Goal: Task Accomplishment & Management: Use online tool/utility

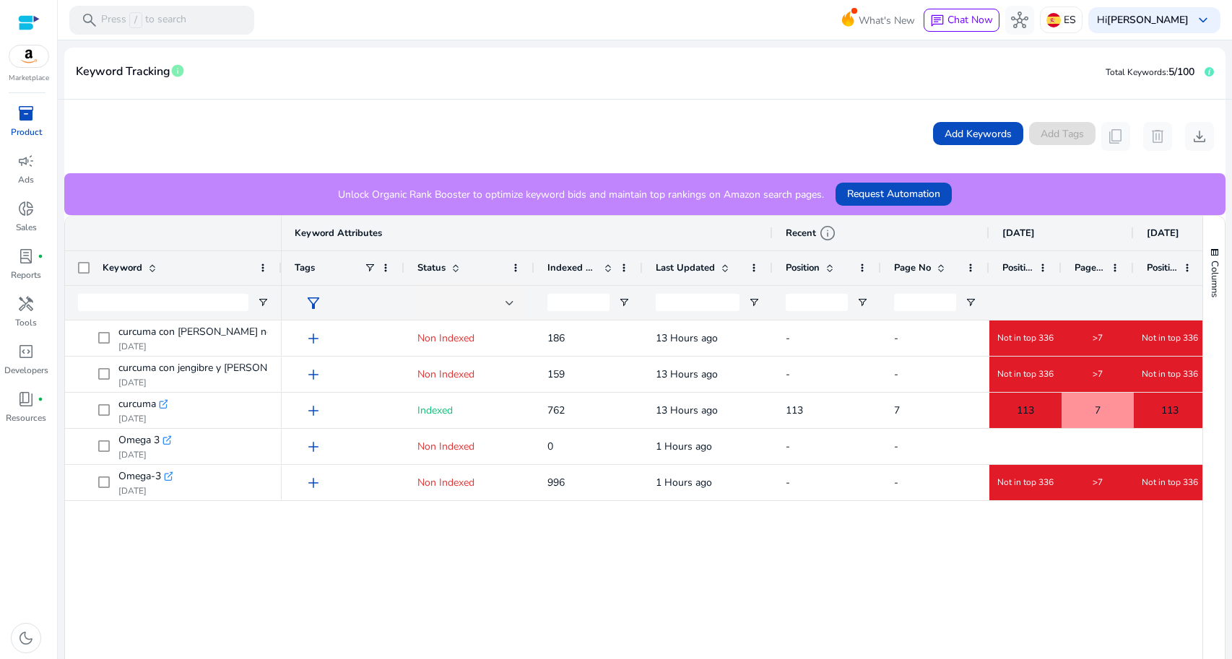
click at [1134, 84] on mat-card-header "Keyword Tracking info Total Keywords: 5/100" at bounding box center [644, 79] width 1161 height 40
drag, startPoint x: 1134, startPoint y: 76, endPoint x: 1167, endPoint y: 79, distance: 33.4
click at [1136, 77] on span "Total Keywords:" at bounding box center [1137, 72] width 63 height 12
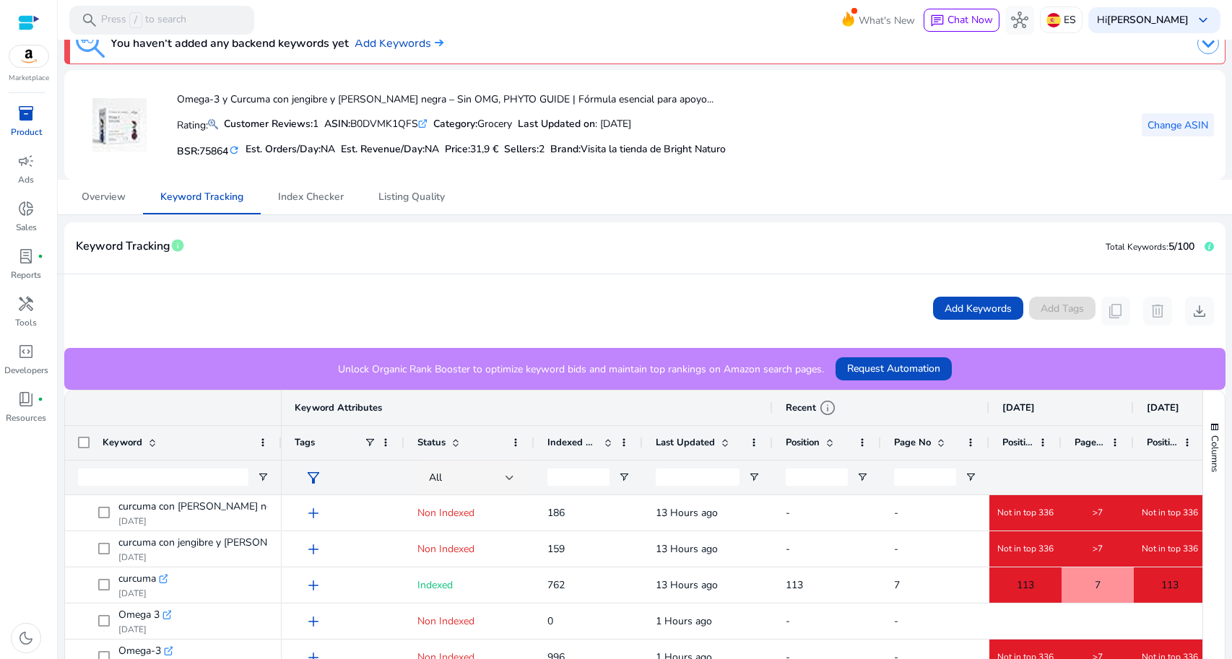
click at [1167, 131] on span "Change ASIN" at bounding box center [1177, 125] width 61 height 15
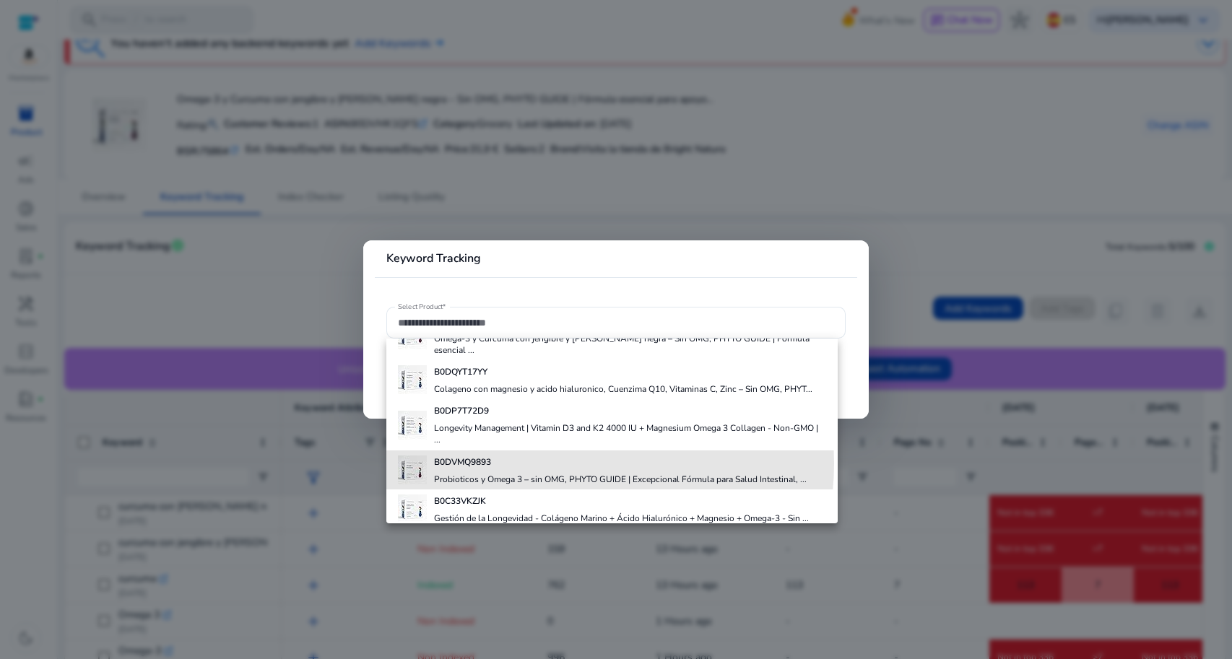
click at [552, 456] on h4 "B0DVMQ9893" at bounding box center [620, 462] width 373 height 12
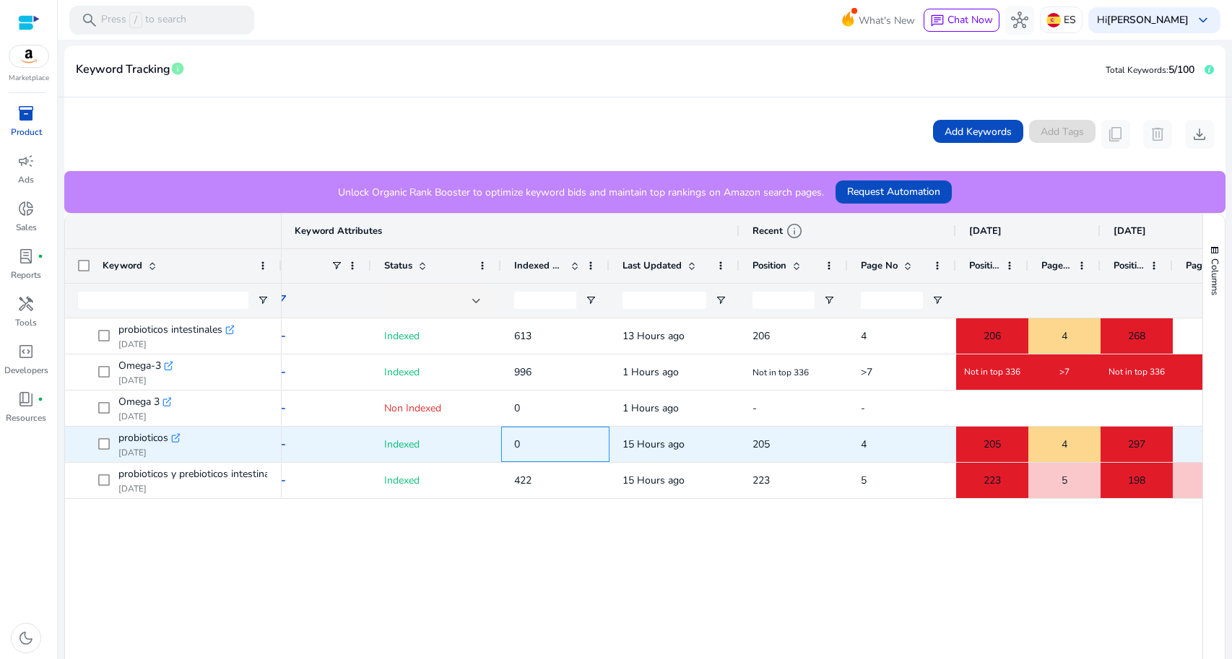
click at [521, 444] on span "0" at bounding box center [555, 445] width 82 height 30
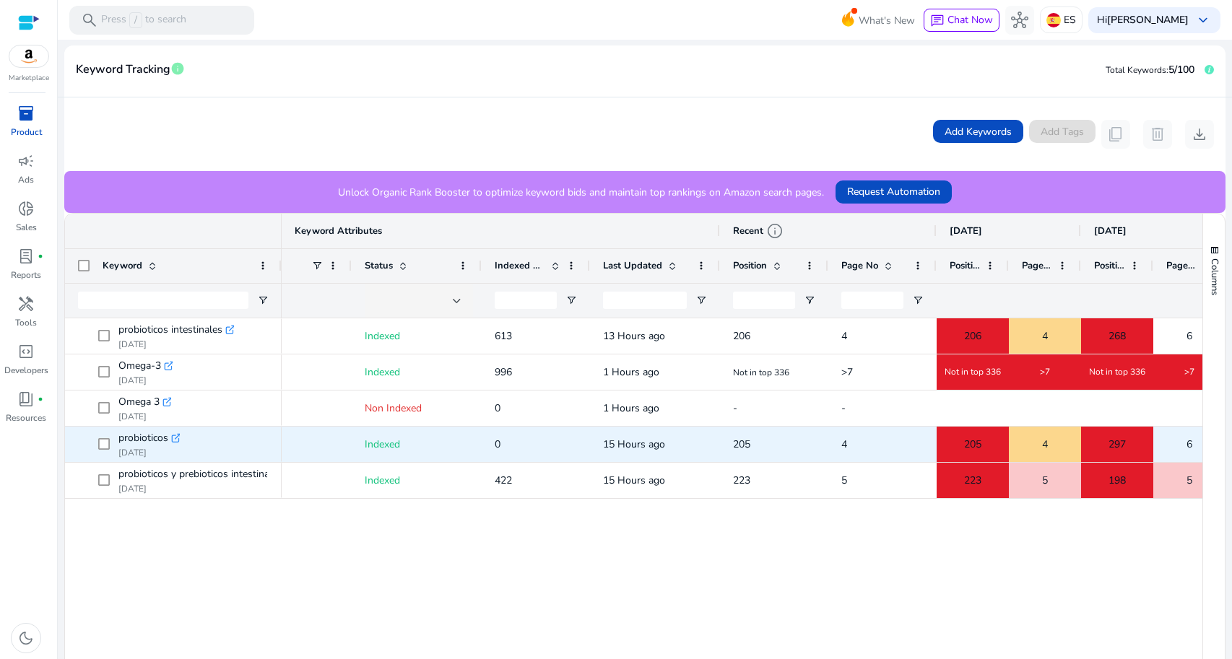
click at [175, 435] on icon at bounding box center [175, 438] width 7 height 7
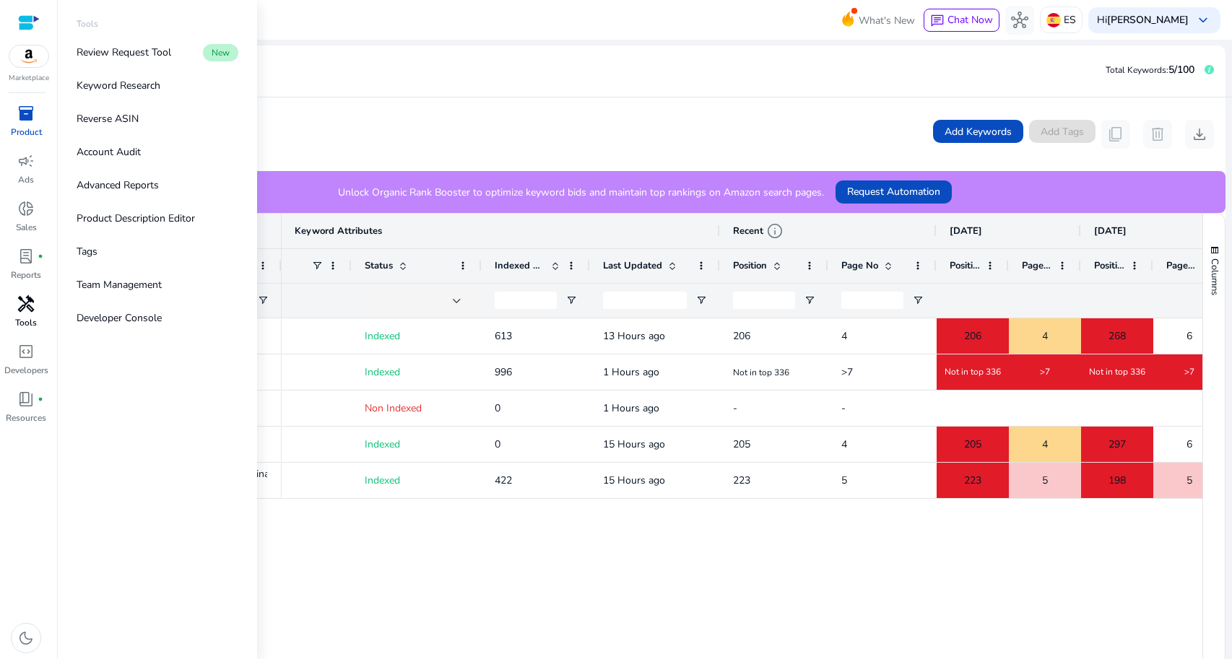
click at [28, 309] on span "handyman" at bounding box center [25, 303] width 17 height 17
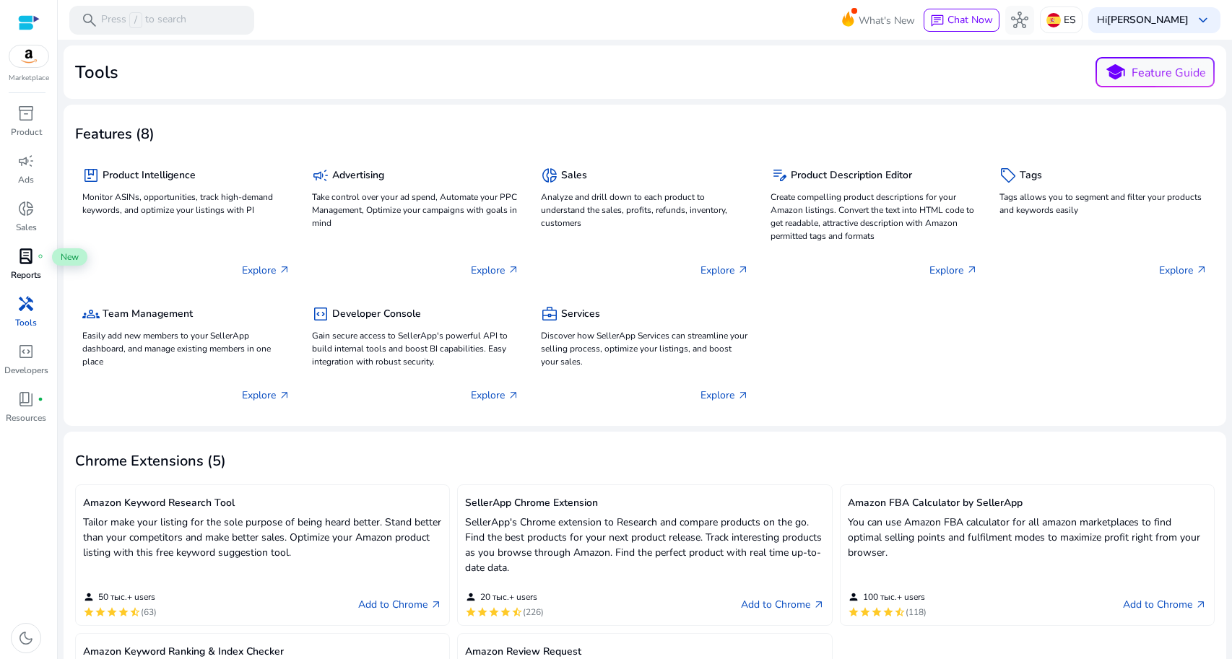
click at [30, 259] on span "lab_profile" at bounding box center [25, 256] width 17 height 17
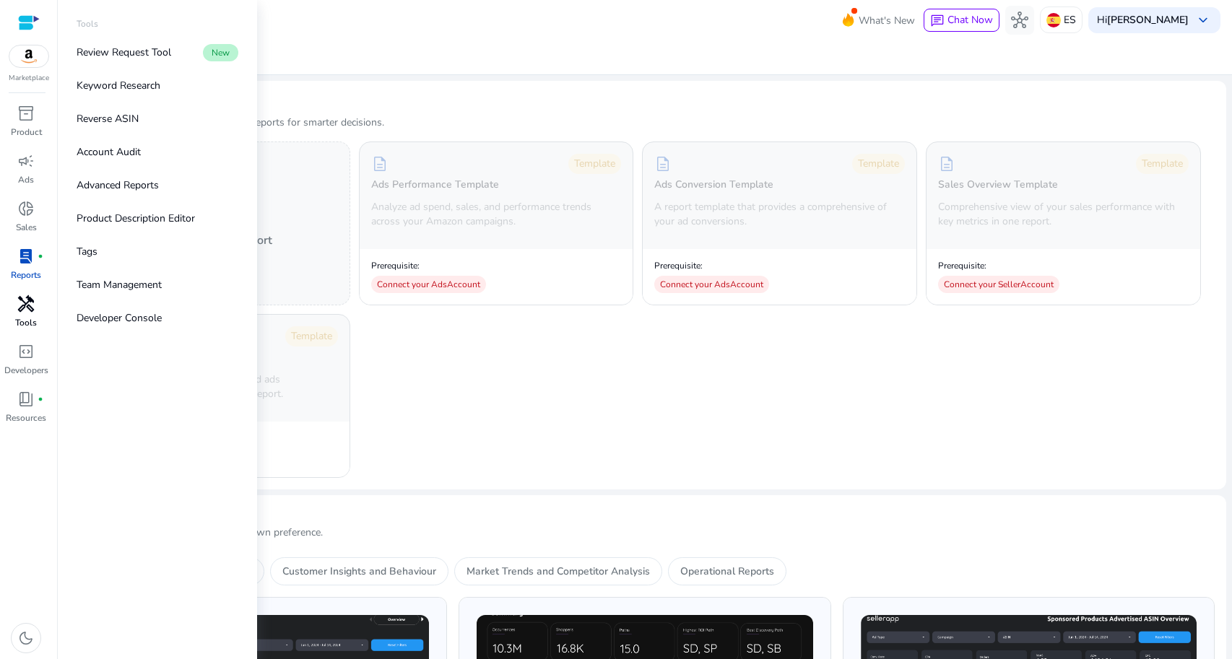
click at [28, 308] on span "handyman" at bounding box center [25, 303] width 17 height 17
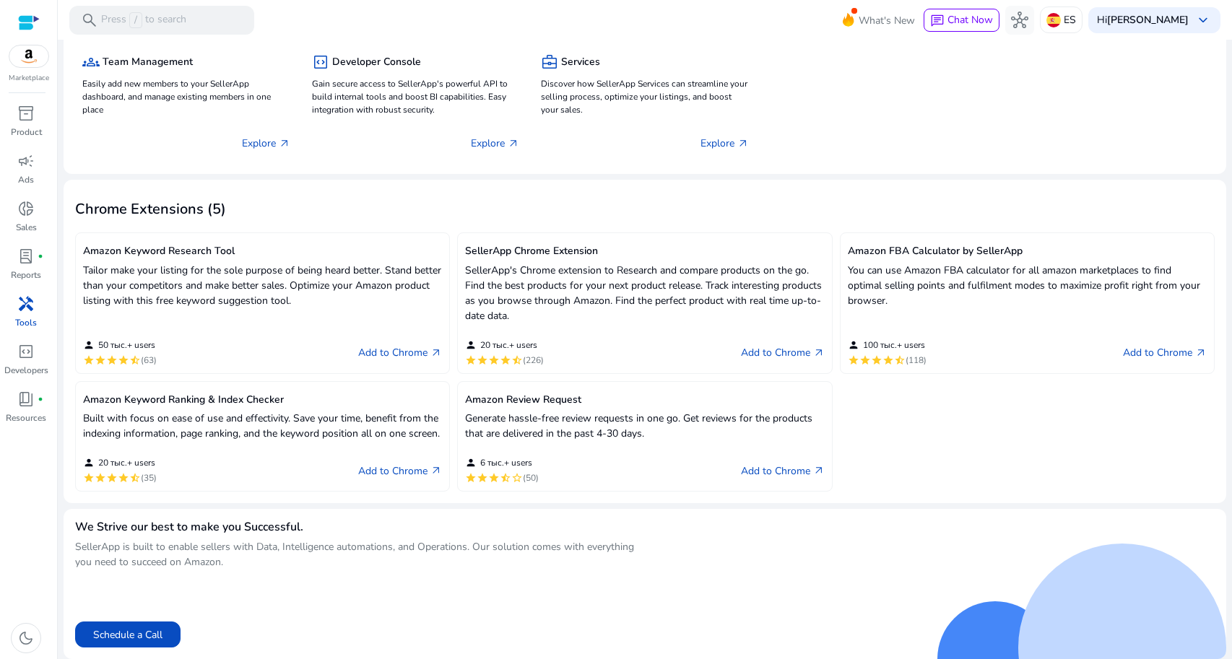
scroll to position [258, 0]
click at [781, 477] on link "Add to Chrome arrow_outward" at bounding box center [783, 470] width 84 height 17
